Goal: Find specific page/section

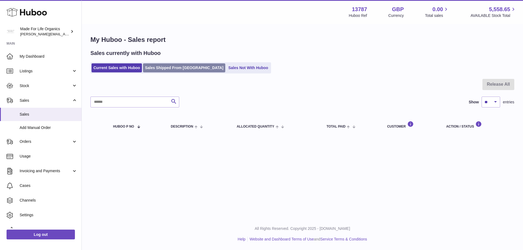
click at [162, 66] on link "Sales Shipped From [GEOGRAPHIC_DATA]" at bounding box center [184, 67] width 82 height 9
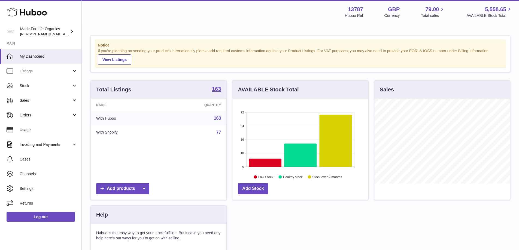
scroll to position [85, 136]
click at [36, 101] on span "Sales" at bounding box center [46, 100] width 52 height 5
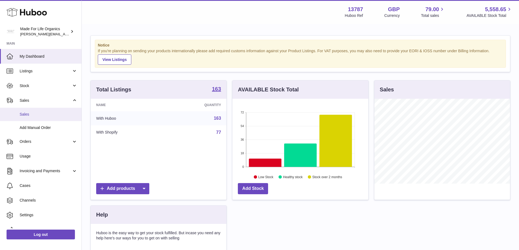
click at [28, 116] on span "Sales" at bounding box center [49, 114] width 58 height 5
